Goal: Transaction & Acquisition: Book appointment/travel/reservation

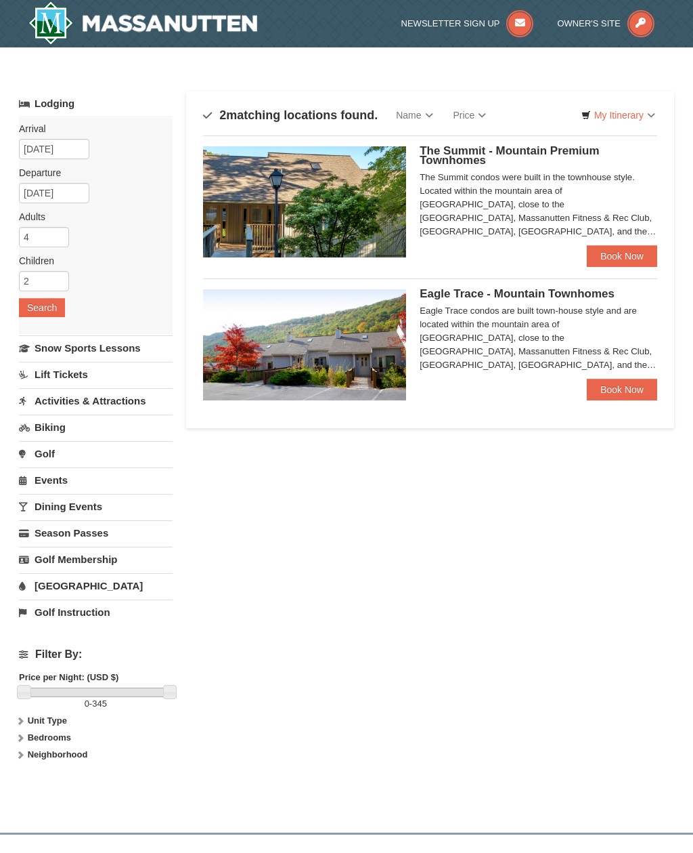
click at [646, 254] on link "Book Now" at bounding box center [622, 256] width 70 height 22
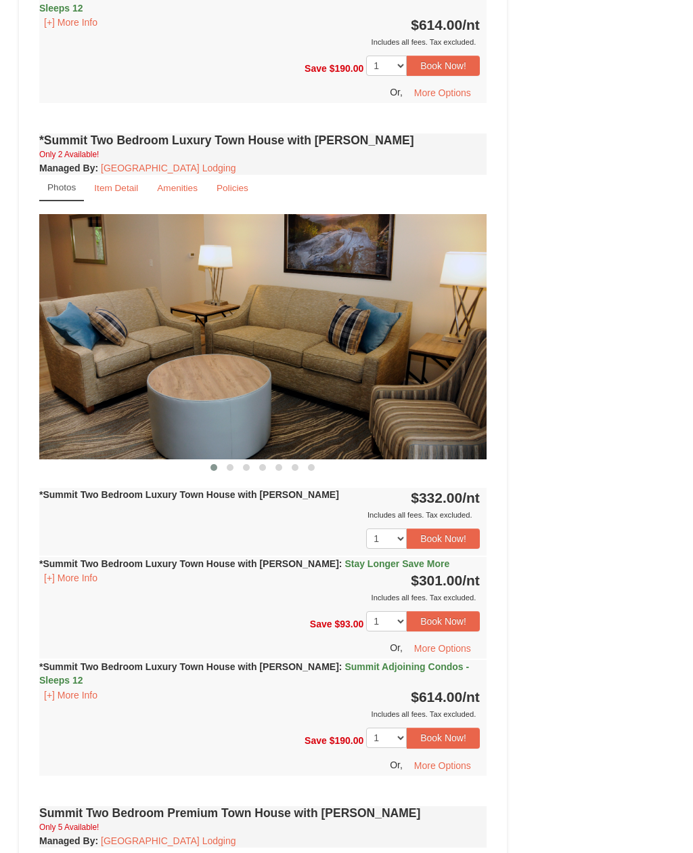
scroll to position [996, 0]
